Goal: Browse casually: Explore the website without a specific task or goal

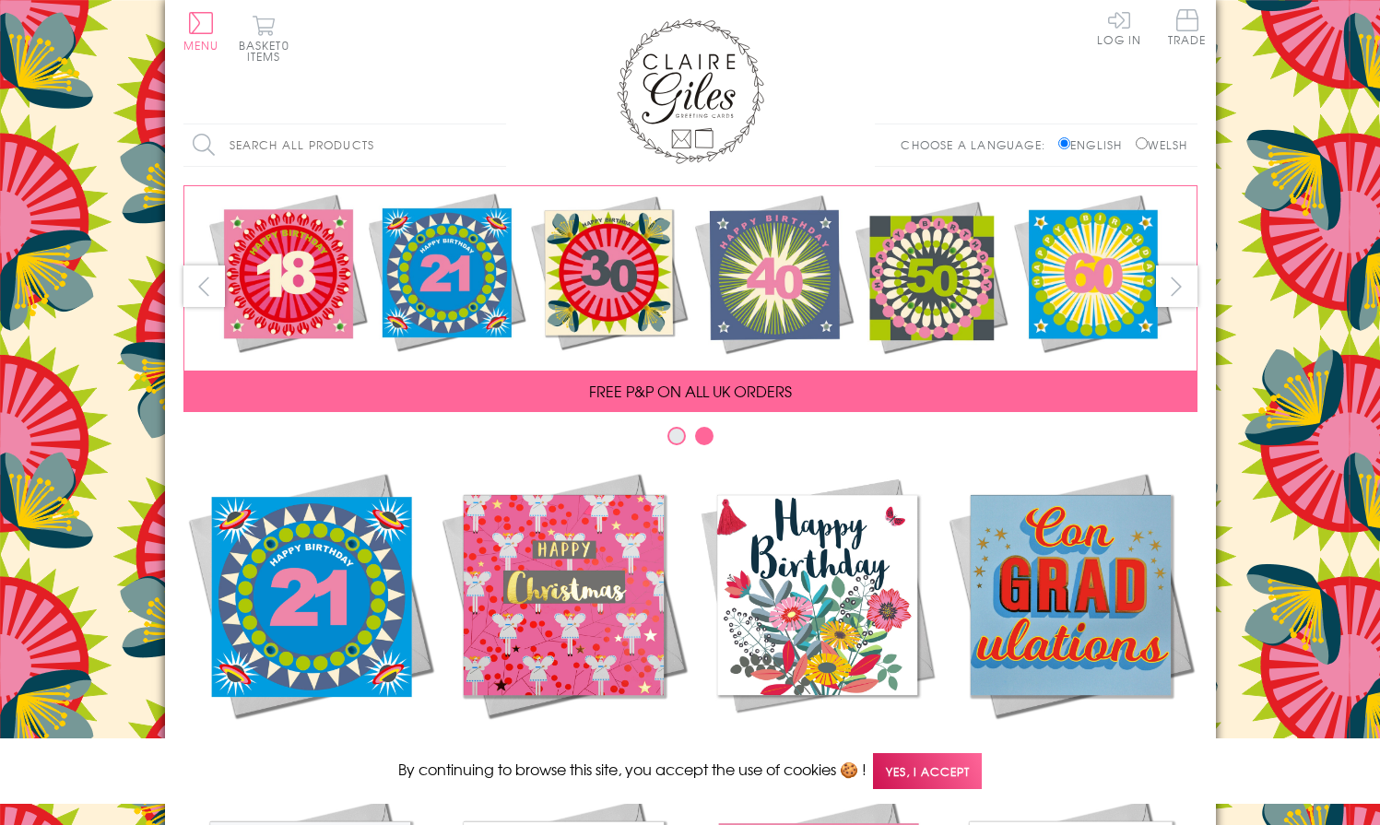
scroll to position [766, 0]
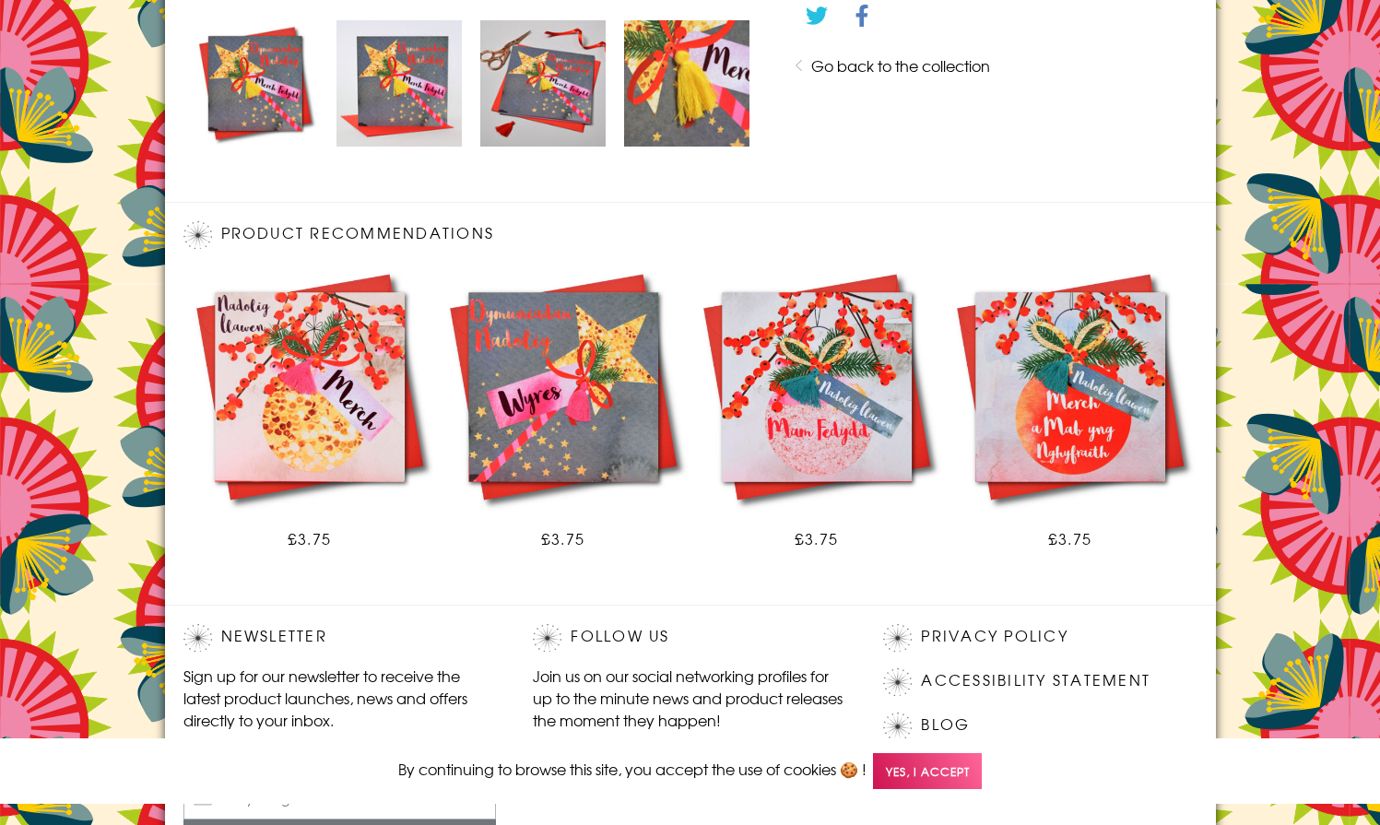
scroll to position [1077, 0]
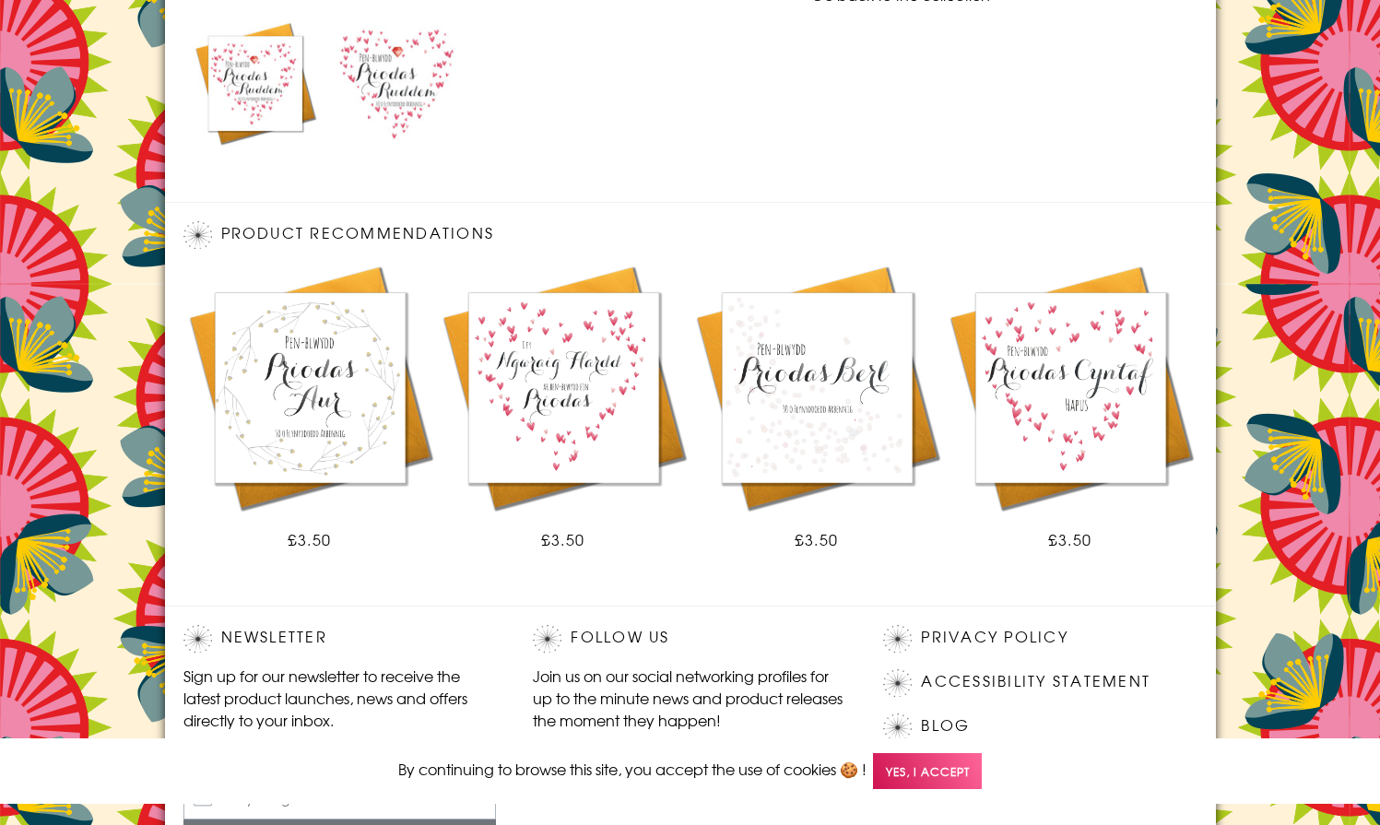
scroll to position [1077, 0]
